Goal: Task Accomplishment & Management: Manage account settings

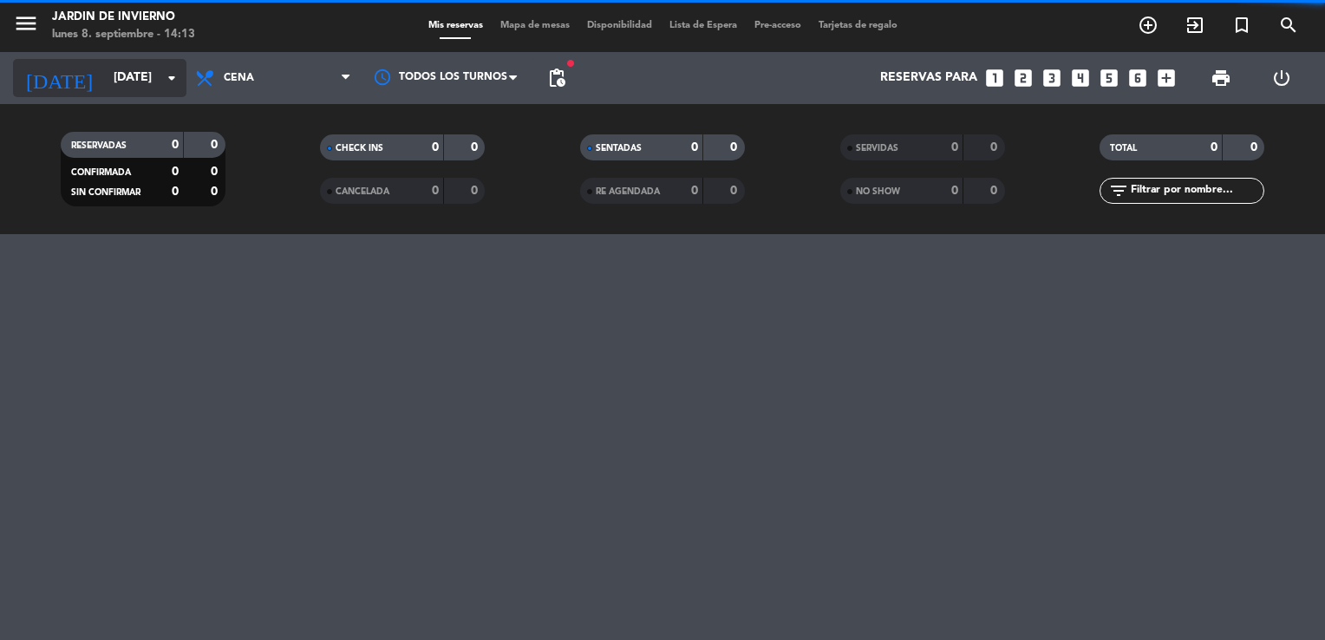
click at [137, 86] on input "[DATE]" at bounding box center [187, 77] width 165 height 31
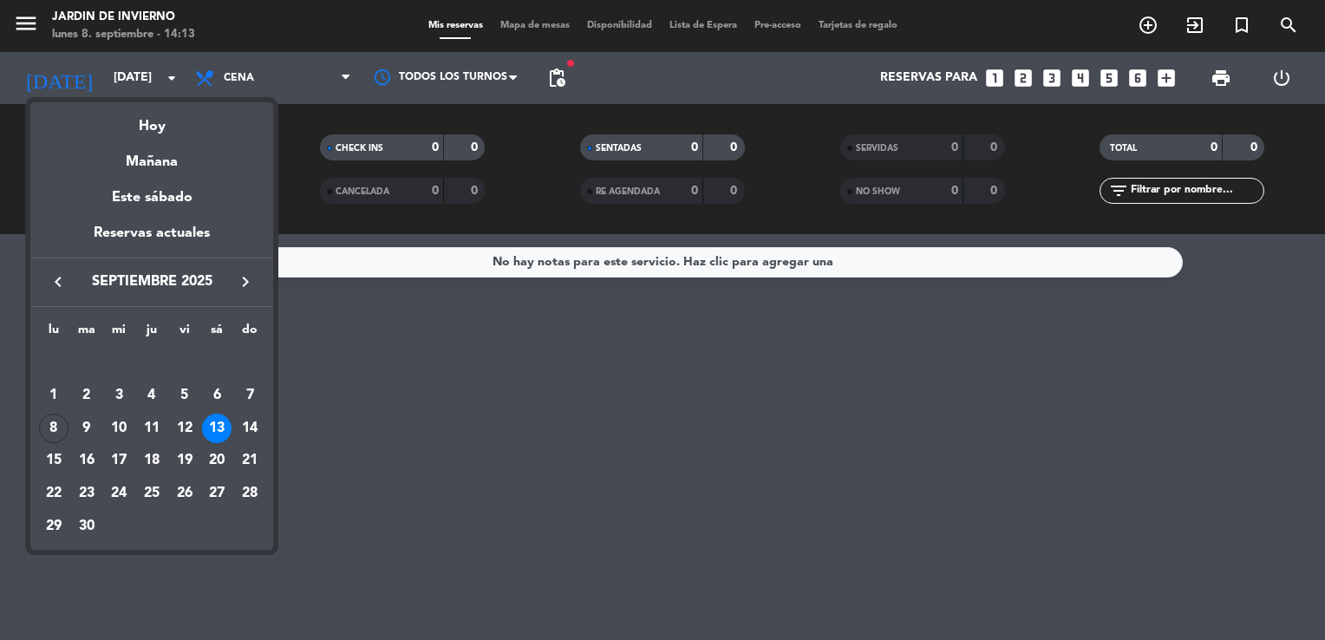
click at [215, 430] on div "13" at bounding box center [216, 428] width 29 height 29
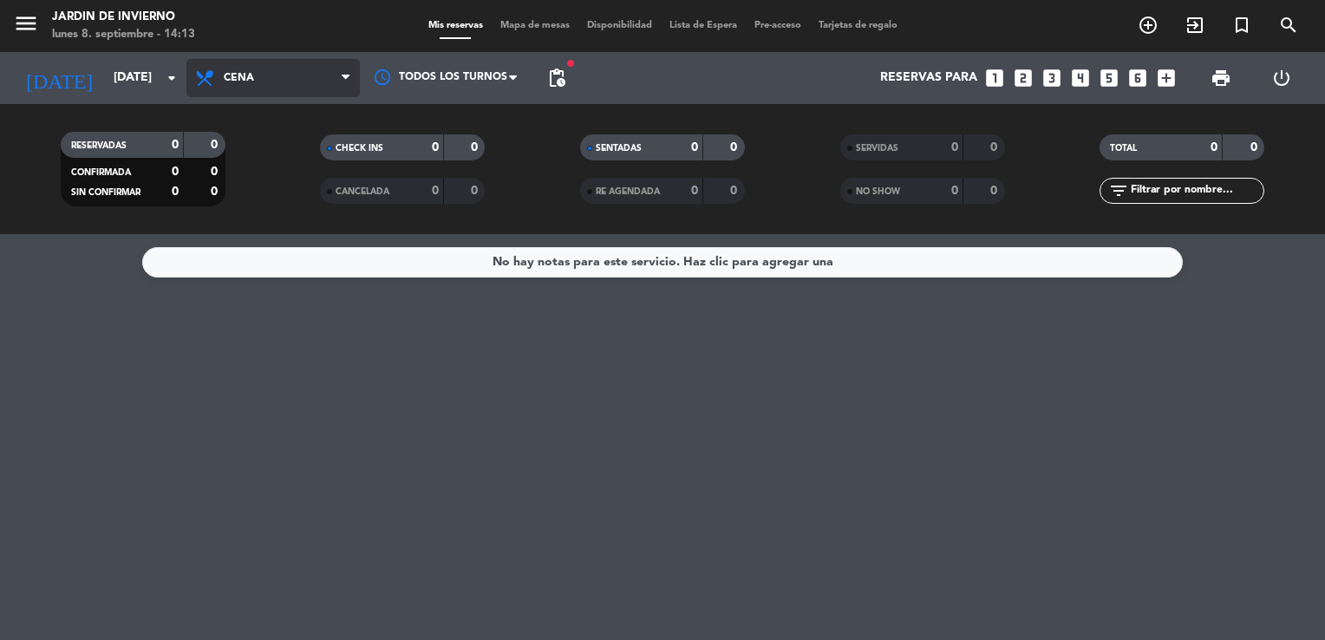
click at [260, 74] on span "Cena" at bounding box center [272, 78] width 173 height 38
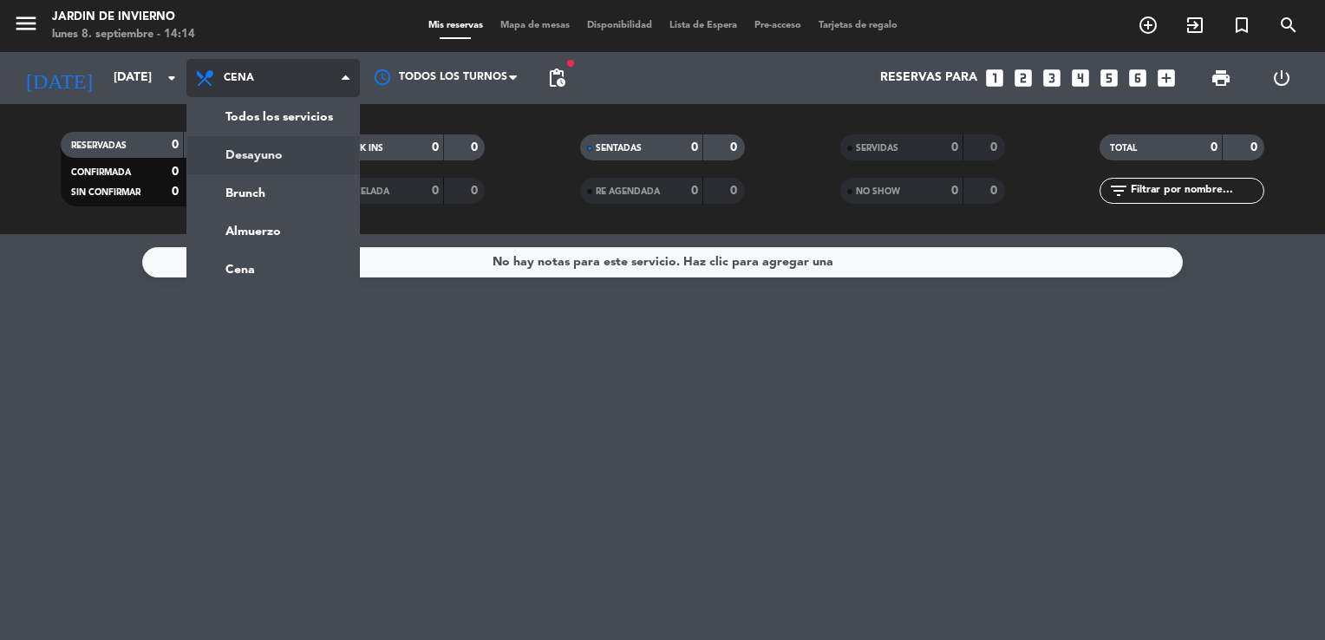
click at [245, 160] on div "menu JARDIN DE INVIERNO [DATE] 8. septiembre - 14:14 Mis reservas Mapa de mesas…" at bounding box center [662, 117] width 1325 height 234
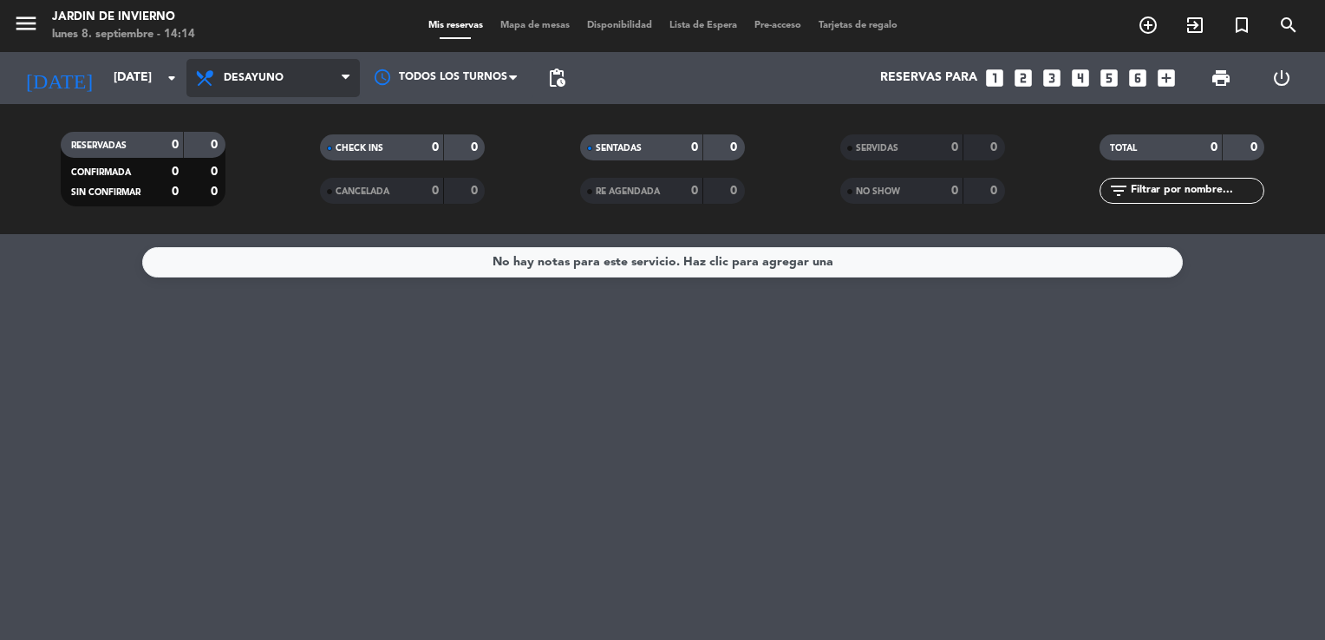
click at [252, 87] on span "Desayuno" at bounding box center [272, 78] width 173 height 38
click at [245, 232] on div "menu JARDIN DE INVIERNO [DATE] 8. septiembre - 14:14 Mis reservas Mapa de mesas…" at bounding box center [662, 117] width 1325 height 234
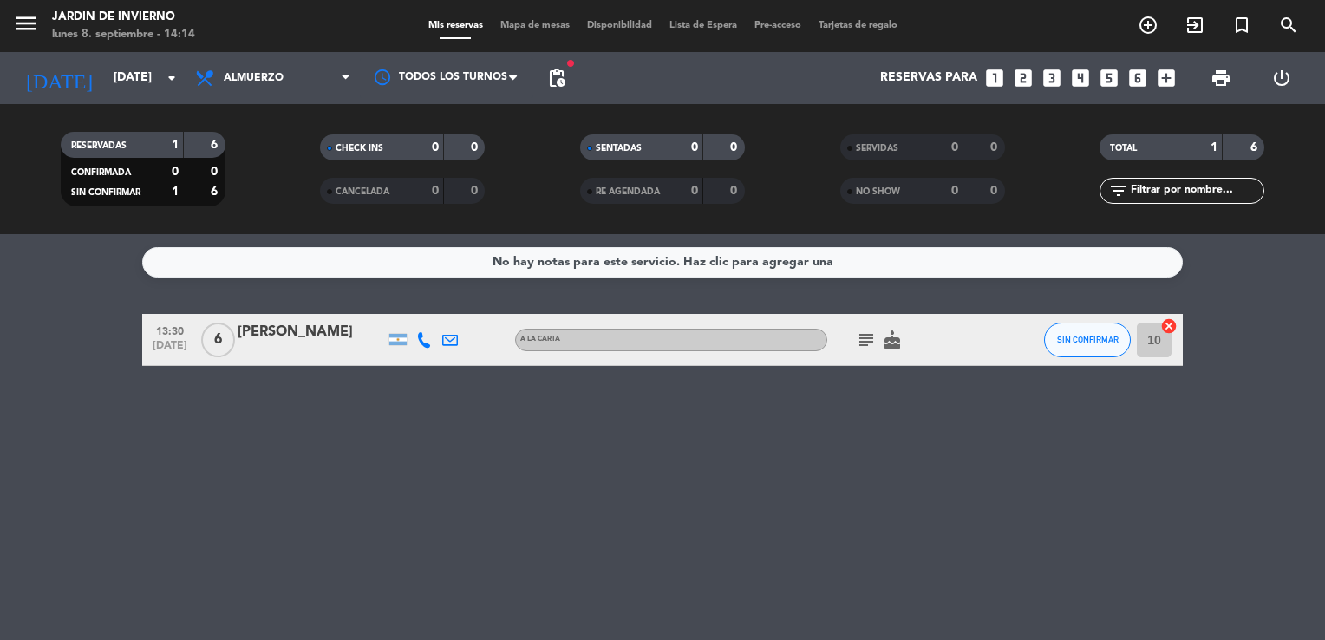
click at [284, 338] on div "[PERSON_NAME]" at bounding box center [311, 332] width 147 height 23
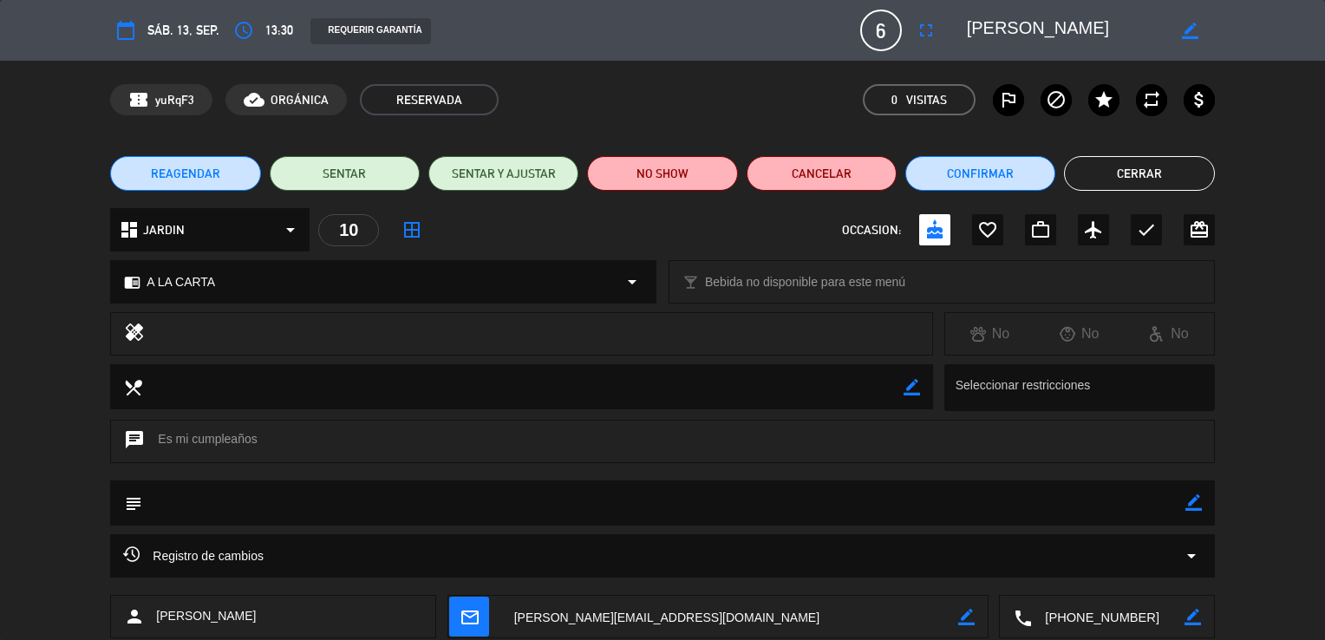
click at [1227, 375] on div "local_dining border_color Seleccionar restricciones" at bounding box center [662, 392] width 1325 height 56
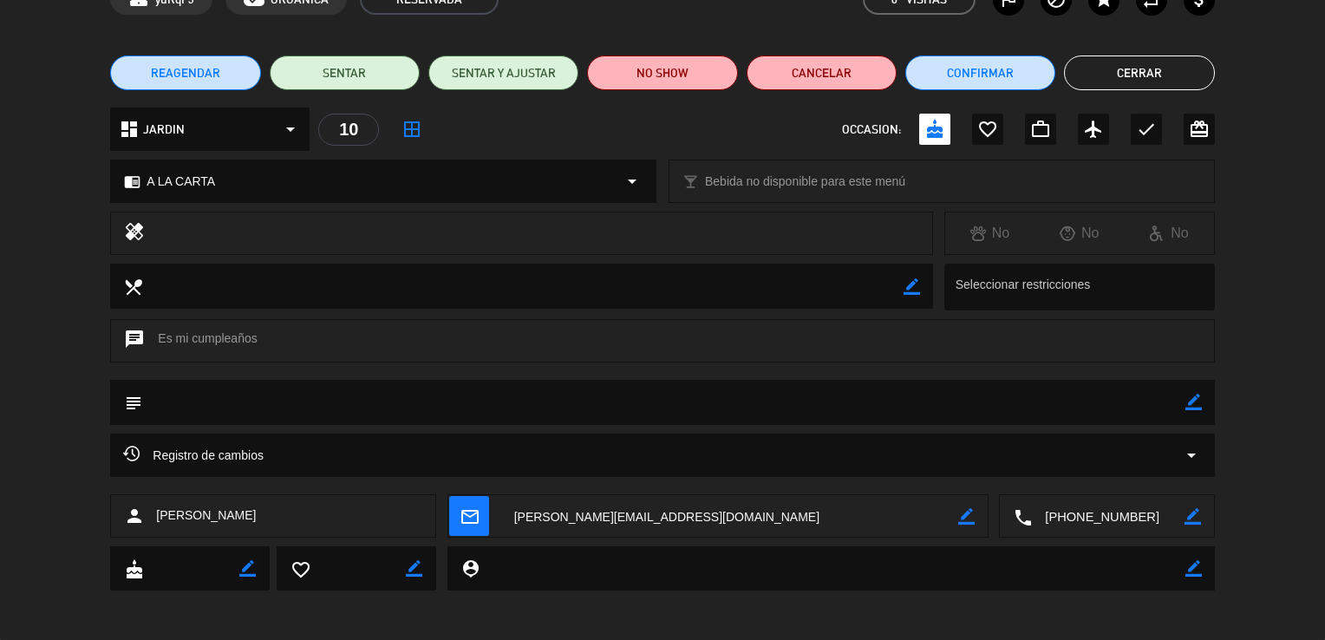
scroll to position [102, 0]
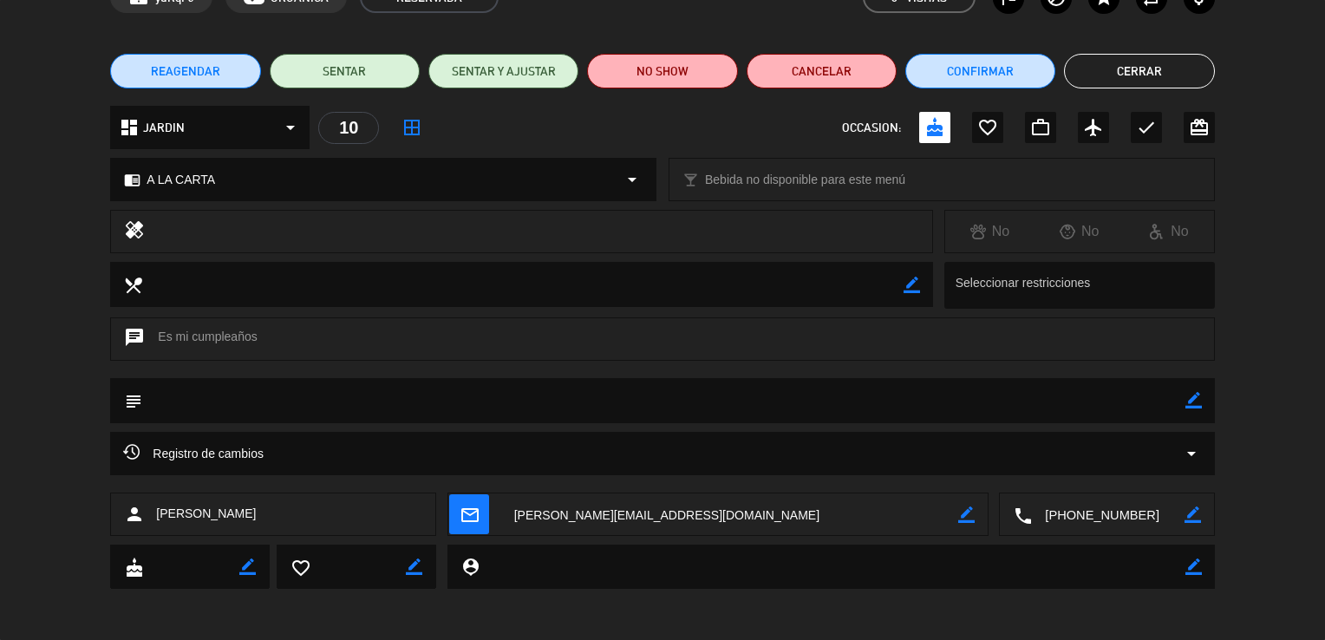
drag, startPoint x: 1143, startPoint y: 512, endPoint x: 1044, endPoint y: 512, distance: 98.9
click at [1044, 512] on textarea at bounding box center [1108, 515] width 152 height 43
click at [1140, 474] on span "content_paste" at bounding box center [1140, 472] width 13 height 13
click at [514, 512] on textarea at bounding box center [729, 515] width 457 height 43
drag, startPoint x: 675, startPoint y: 514, endPoint x: 513, endPoint y: 512, distance: 161.3
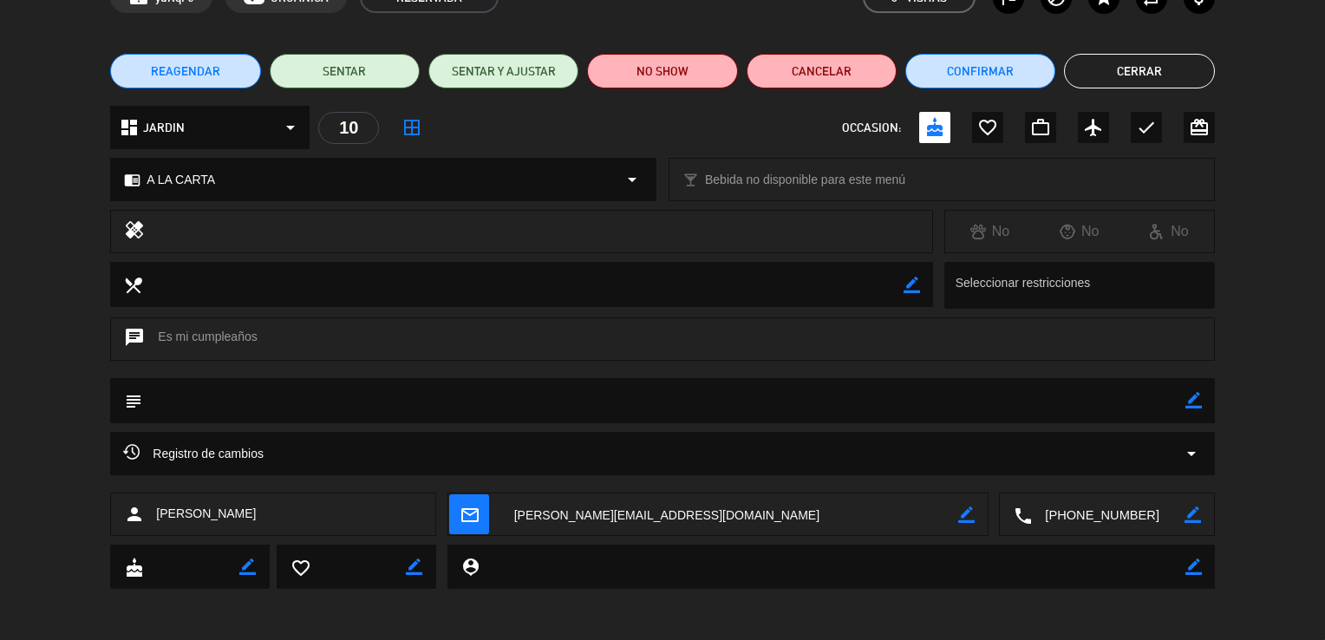
click at [513, 512] on textarea at bounding box center [729, 515] width 457 height 43
click at [530, 513] on textarea at bounding box center [729, 515] width 457 height 43
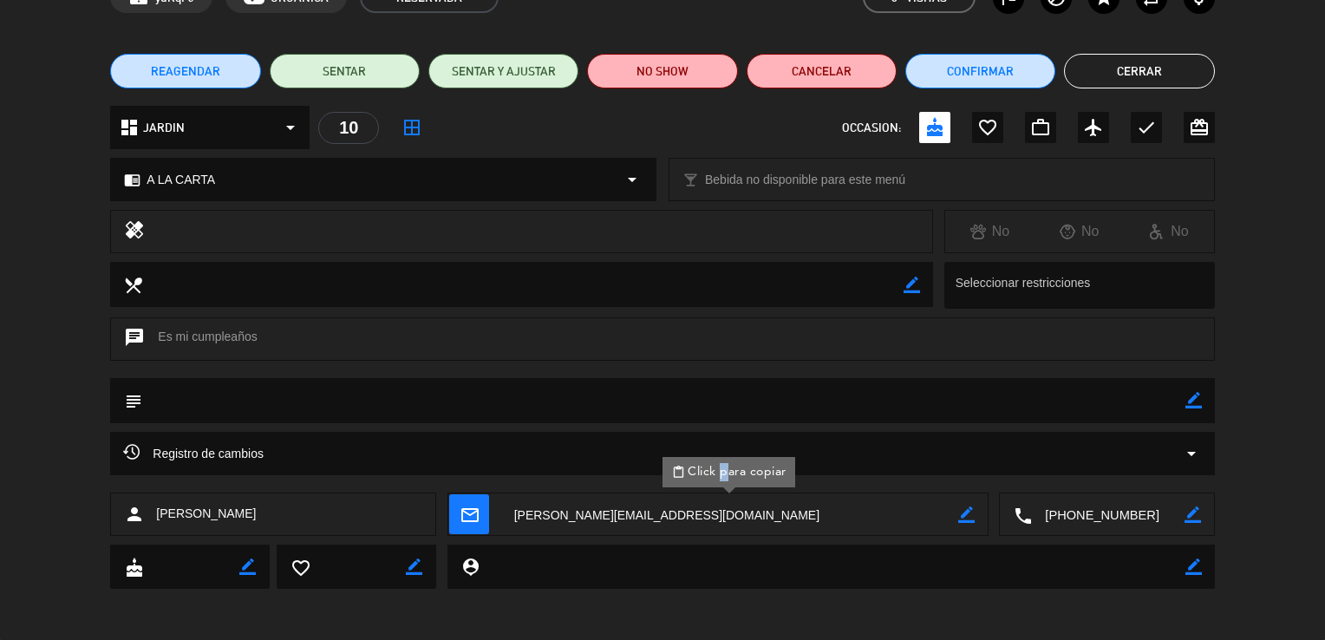
drag, startPoint x: 530, startPoint y: 513, endPoint x: 719, endPoint y: 473, distance: 193.4
click at [719, 473] on span "content_paste Click para copiar" at bounding box center [729, 472] width 114 height 18
drag, startPoint x: 675, startPoint y: 513, endPoint x: 512, endPoint y: 517, distance: 163.1
click at [512, 517] on textarea at bounding box center [729, 515] width 457 height 43
click at [1291, 71] on div "REAGENDAR SENTAR SENTAR Y AJUSTAR NO SHOW Cancelar Confirmar Cerrar" at bounding box center [662, 70] width 1325 height 69
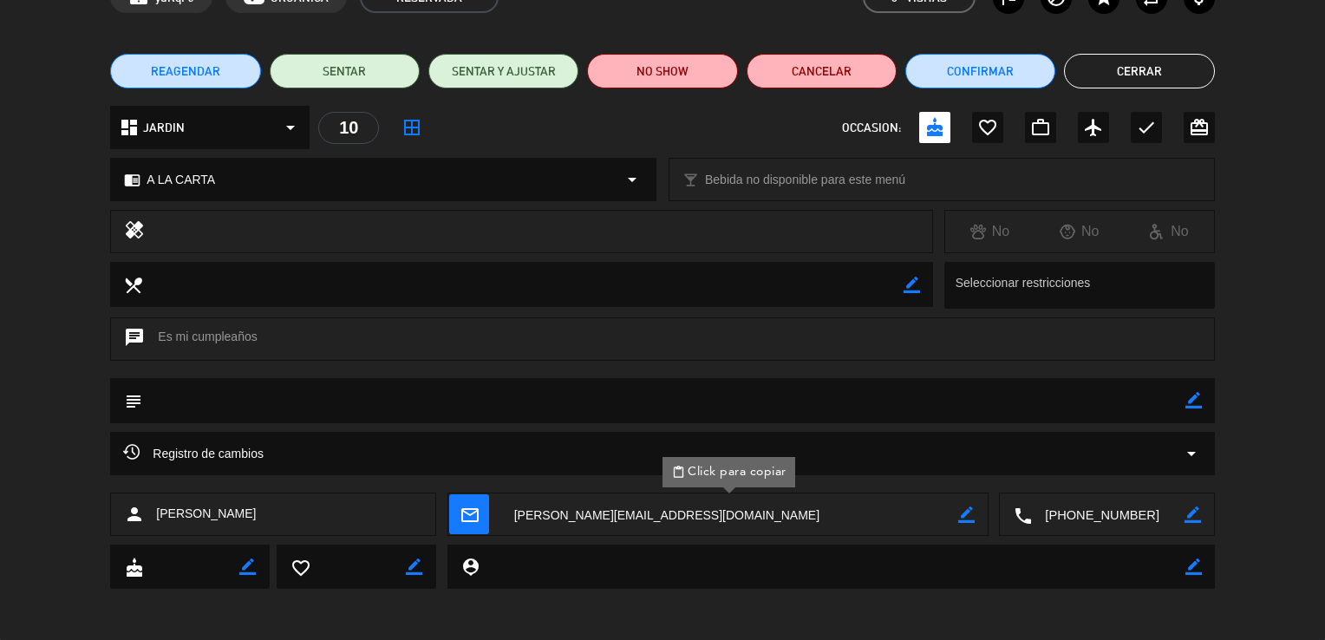
click at [10, 135] on div "dashboard JARDIN arrow_drop_down 10 border_all OCCASION: cake favorite_border w…" at bounding box center [662, 136] width 1325 height 61
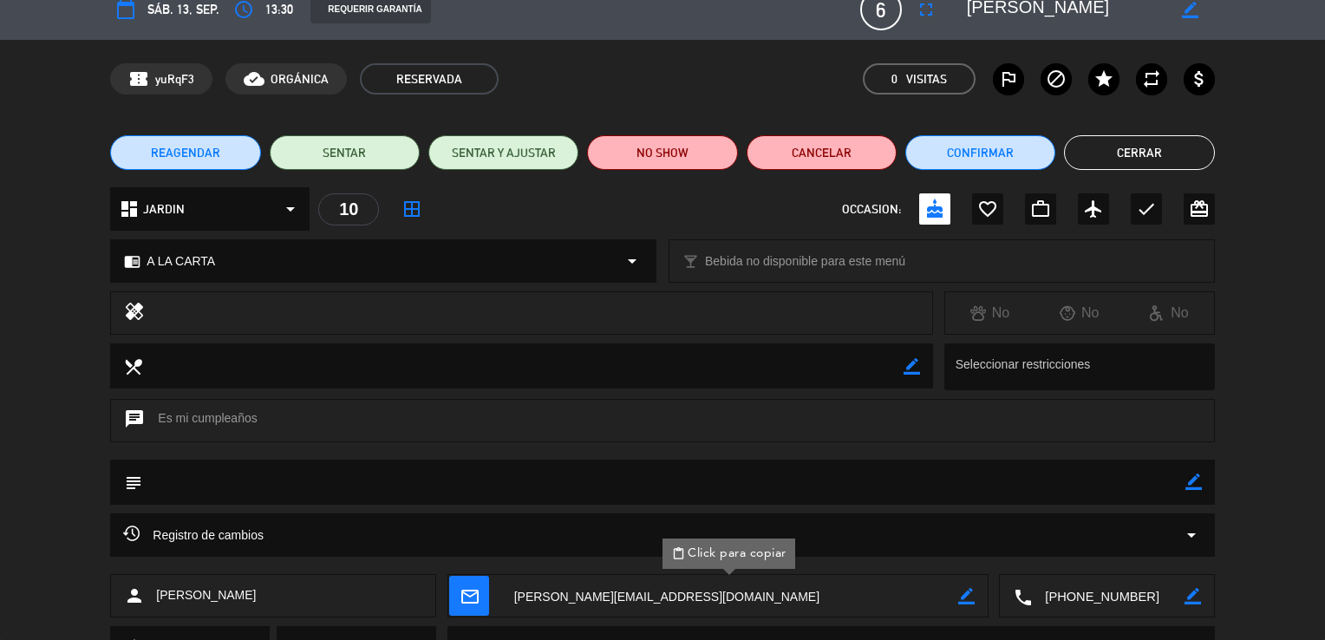
scroll to position [0, 0]
